Goal: Check status

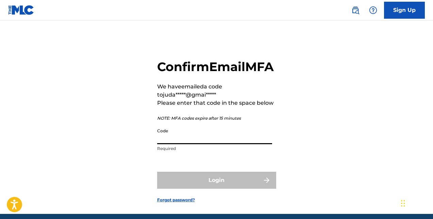
click at [29, 7] on img at bounding box center [21, 10] width 26 height 10
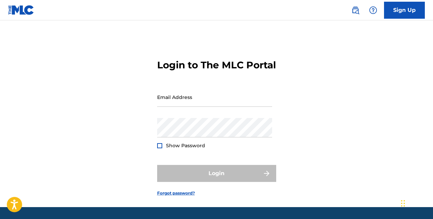
click at [29, 7] on img at bounding box center [21, 10] width 26 height 10
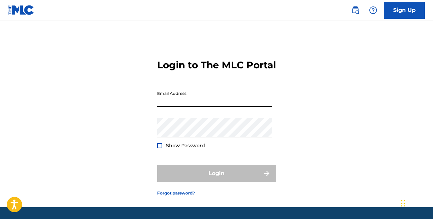
type input "[EMAIL_ADDRESS][DOMAIN_NAME]"
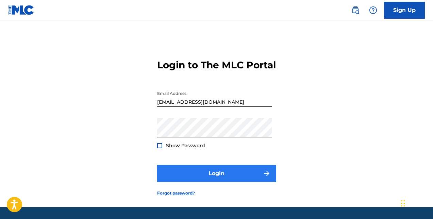
click at [180, 182] on button "Login" at bounding box center [216, 173] width 119 height 17
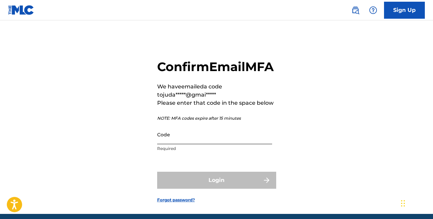
click at [181, 144] on input "Code" at bounding box center [214, 134] width 115 height 19
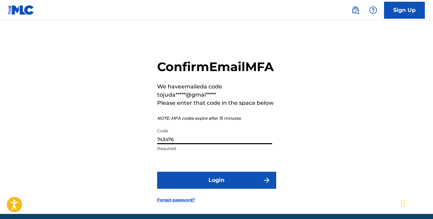
type input "743476"
click at [216, 189] on button "Login" at bounding box center [216, 180] width 119 height 17
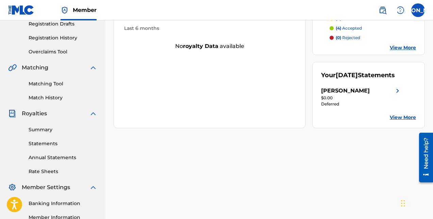
scroll to position [114, 0]
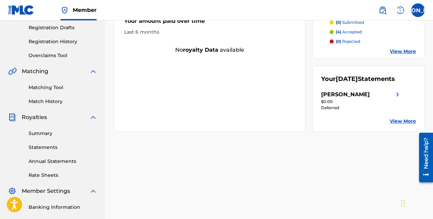
click at [326, 99] on div "[PERSON_NAME]" at bounding box center [345, 95] width 49 height 8
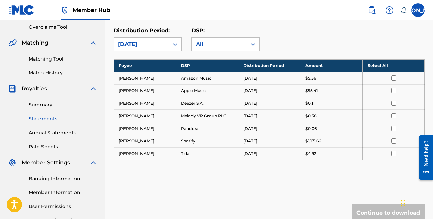
scroll to position [133, 0]
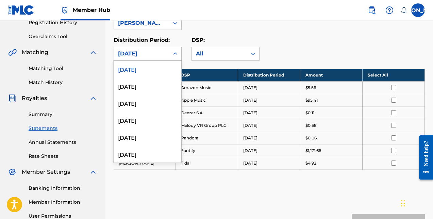
click at [164, 56] on div "[DATE]" at bounding box center [141, 54] width 47 height 8
click at [149, 87] on div "[DATE]" at bounding box center [147, 86] width 67 height 17
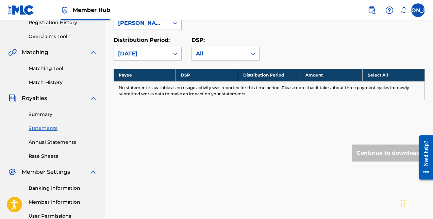
click at [158, 58] on div "[DATE]" at bounding box center [141, 54] width 47 height 8
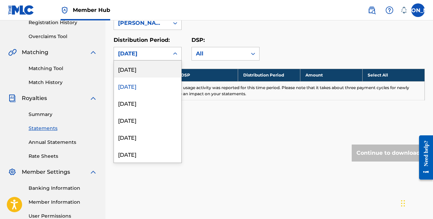
click at [150, 77] on div "[DATE]" at bounding box center [147, 69] width 67 height 17
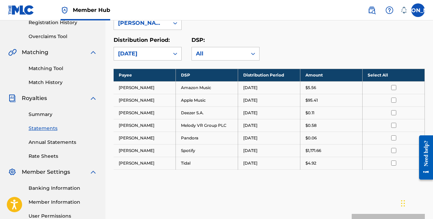
click at [164, 58] on div "[DATE]" at bounding box center [141, 54] width 47 height 8
click at [165, 46] on div "Distribution Period: [DATE]" at bounding box center [148, 48] width 68 height 25
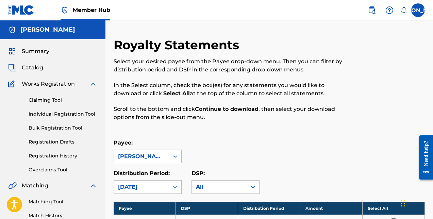
scroll to position [0, 0]
